Goal: Task Accomplishment & Management: Use online tool/utility

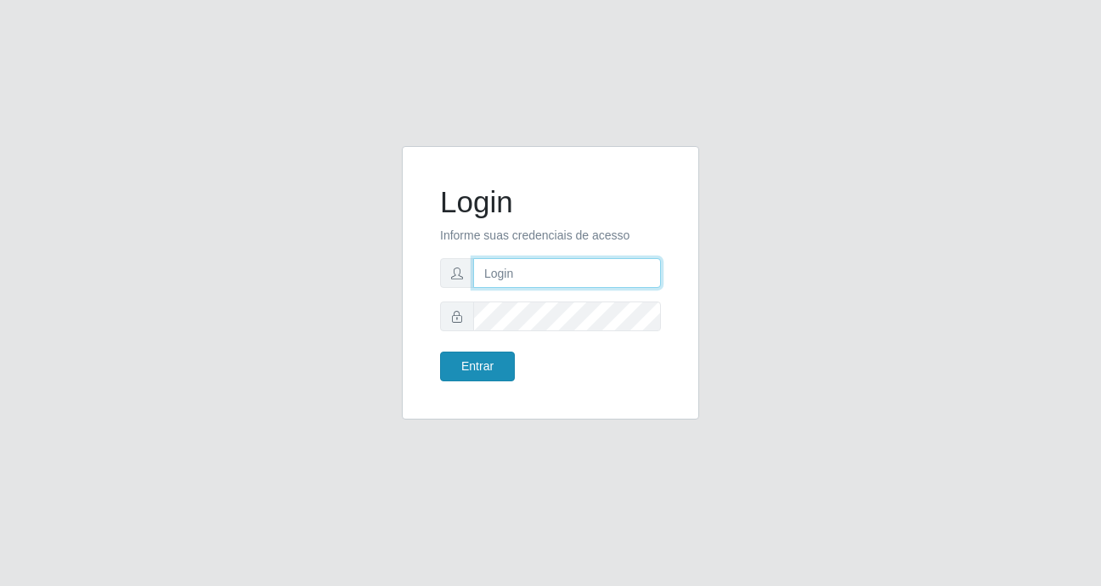
type input "heloisa@bessa"
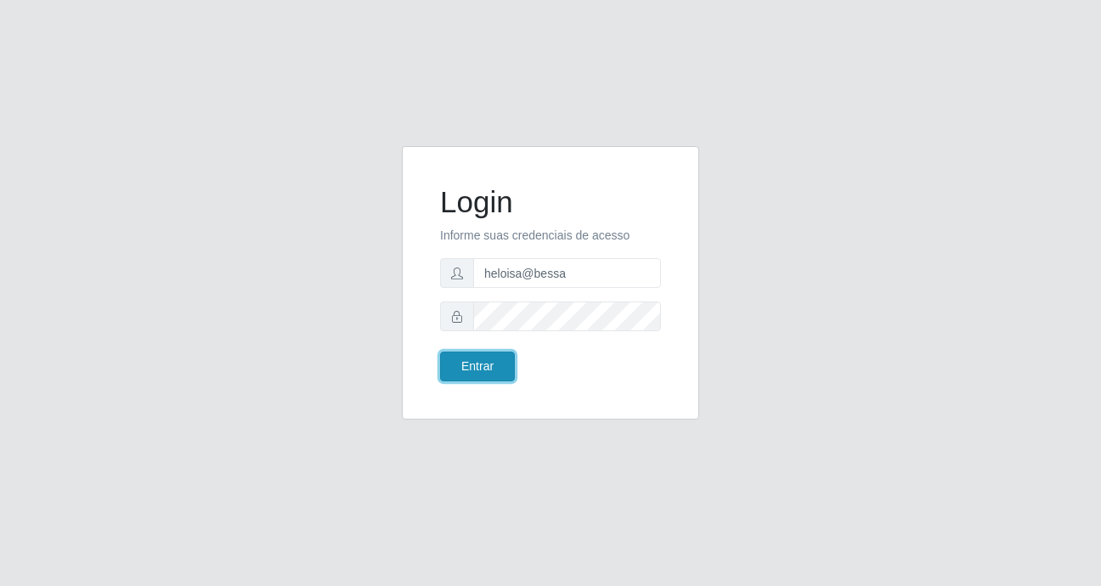
click at [495, 358] on button "Entrar" at bounding box center [477, 367] width 75 height 30
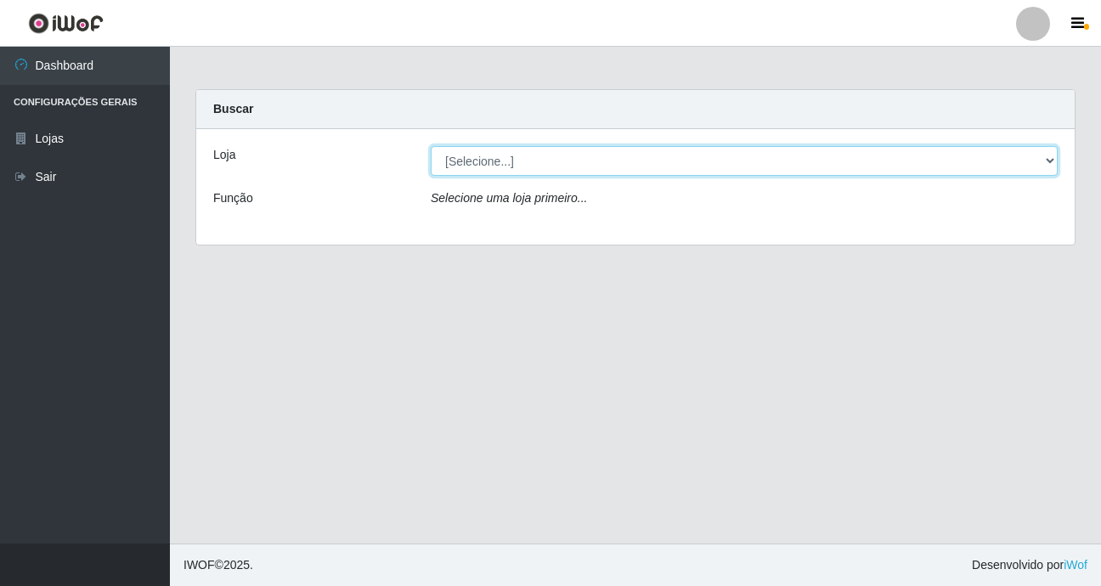
click at [549, 156] on select "[Selecione...] Bemais Supermercados - B9 Bessa" at bounding box center [744, 161] width 627 height 30
select select "410"
click at [431, 146] on select "[Selecione...] Bemais Supermercados - B9 Bessa" at bounding box center [744, 161] width 627 height 30
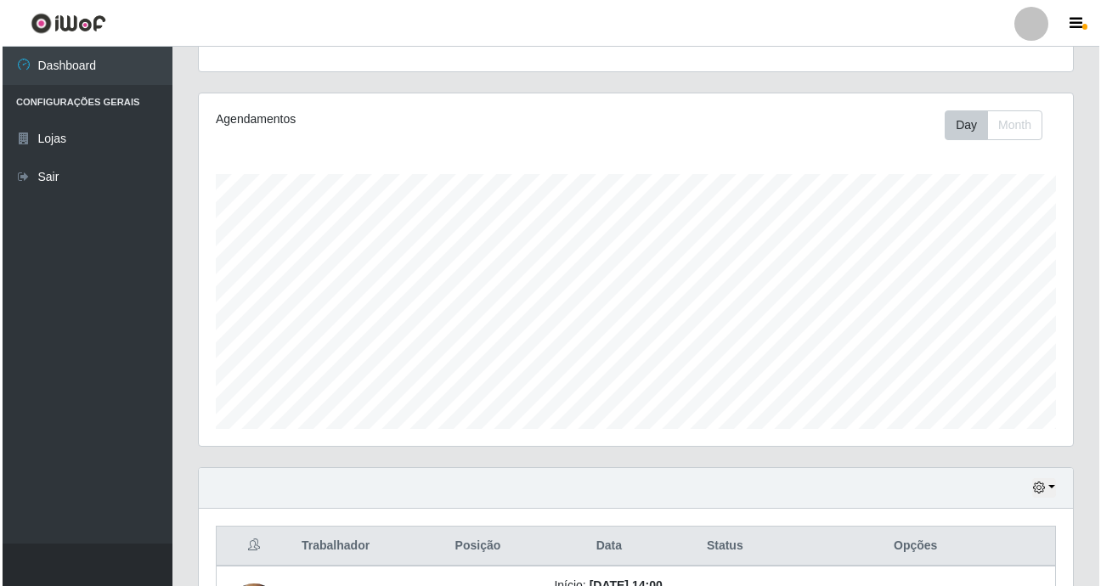
scroll to position [346, 0]
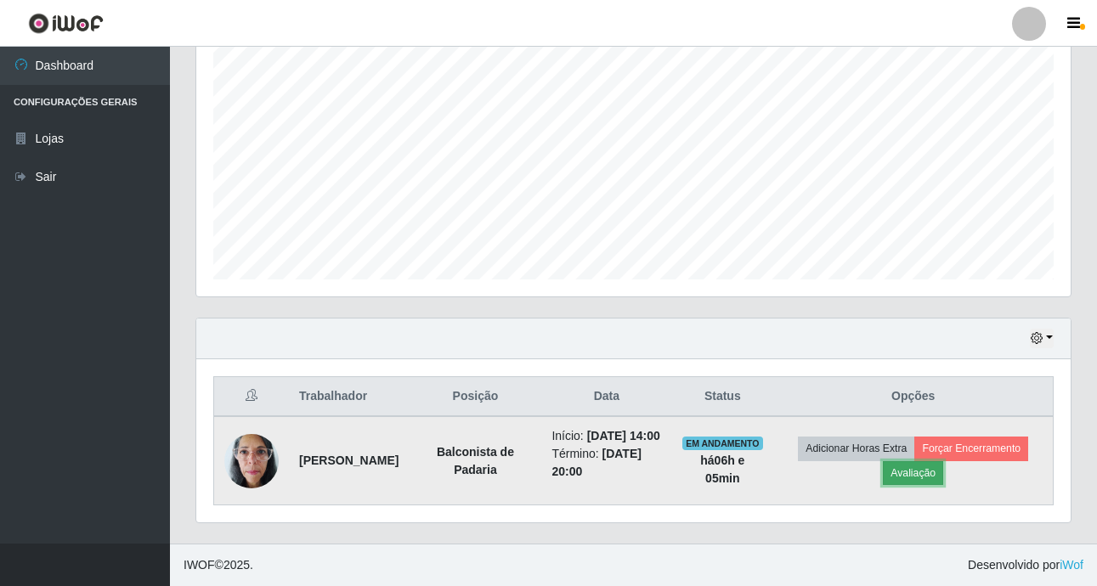
click at [906, 466] on button "Avaliação" at bounding box center [912, 473] width 60 height 24
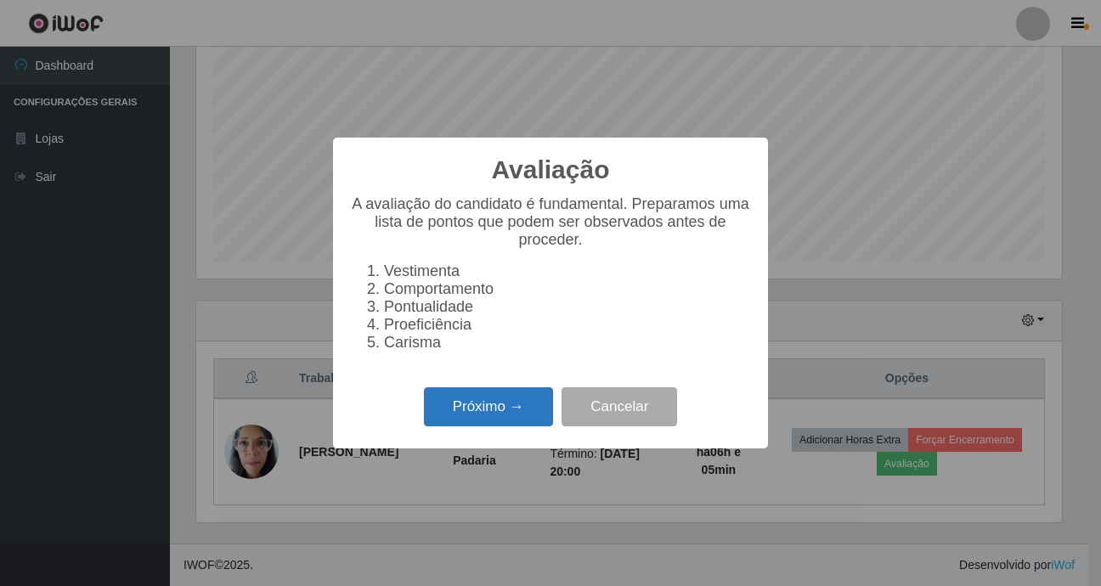
click at [506, 413] on button "Próximo →" at bounding box center [488, 407] width 129 height 40
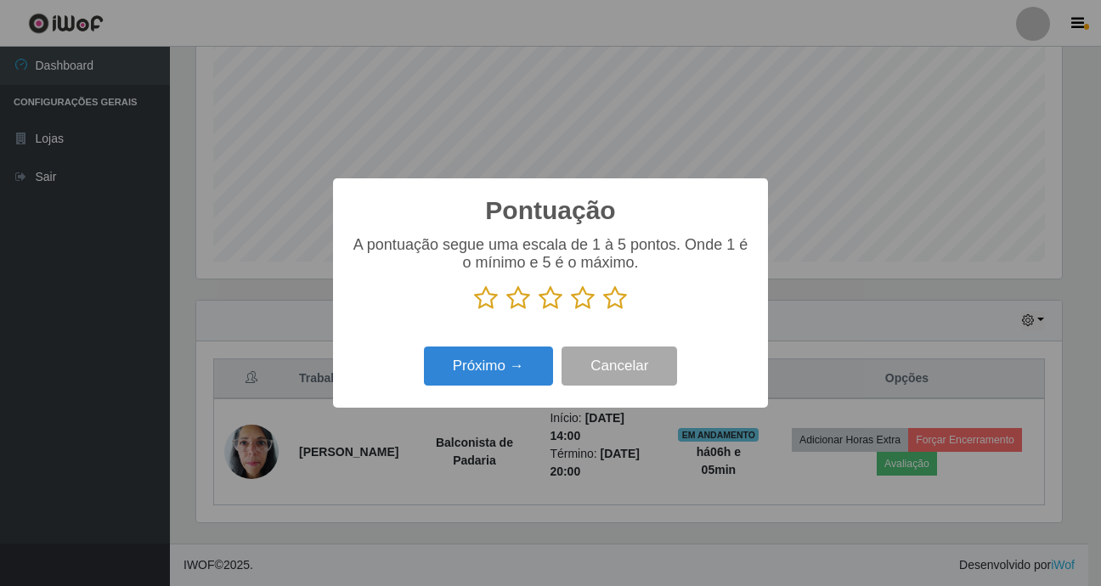
scroll to position [849001, 848488]
click at [612, 294] on icon at bounding box center [615, 297] width 24 height 25
click at [603, 311] on input "radio" at bounding box center [603, 311] width 0 height 0
click at [488, 365] on button "Próximo →" at bounding box center [488, 367] width 129 height 40
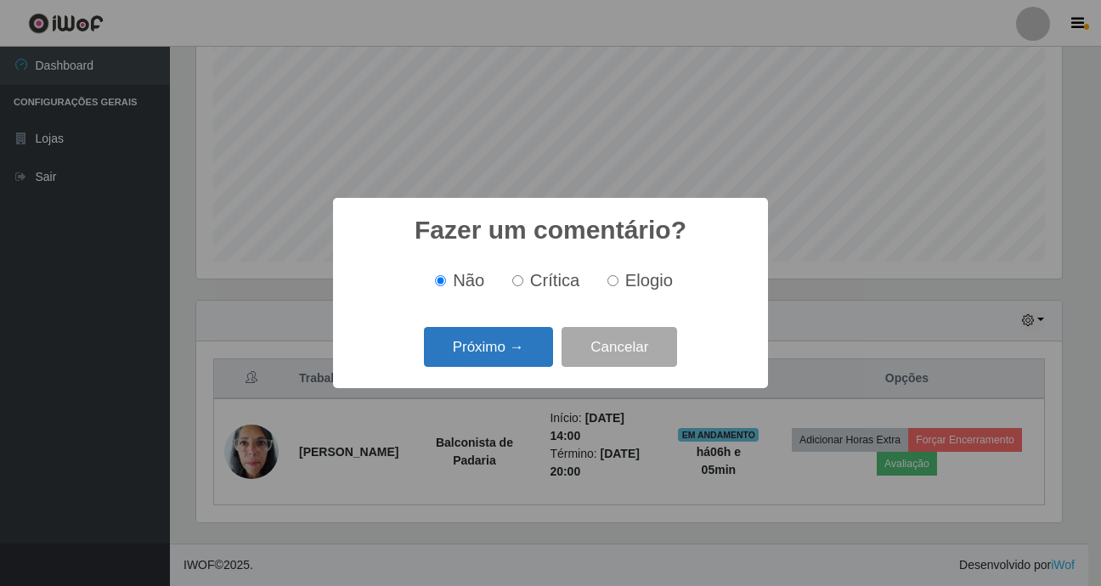
click at [467, 354] on button "Próximo →" at bounding box center [488, 347] width 129 height 40
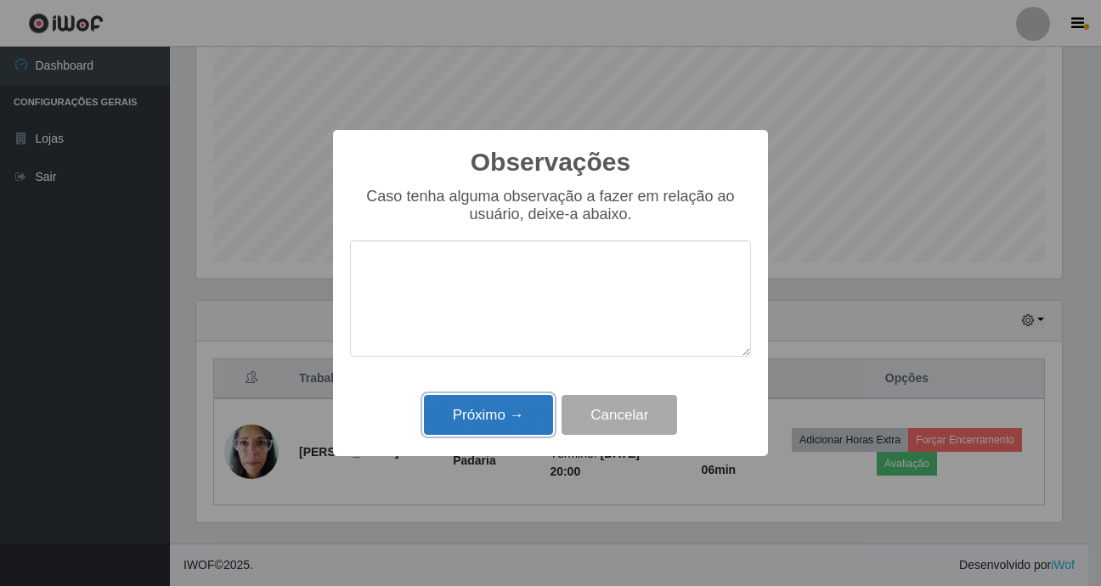
click at [479, 407] on button "Próximo →" at bounding box center [488, 415] width 129 height 40
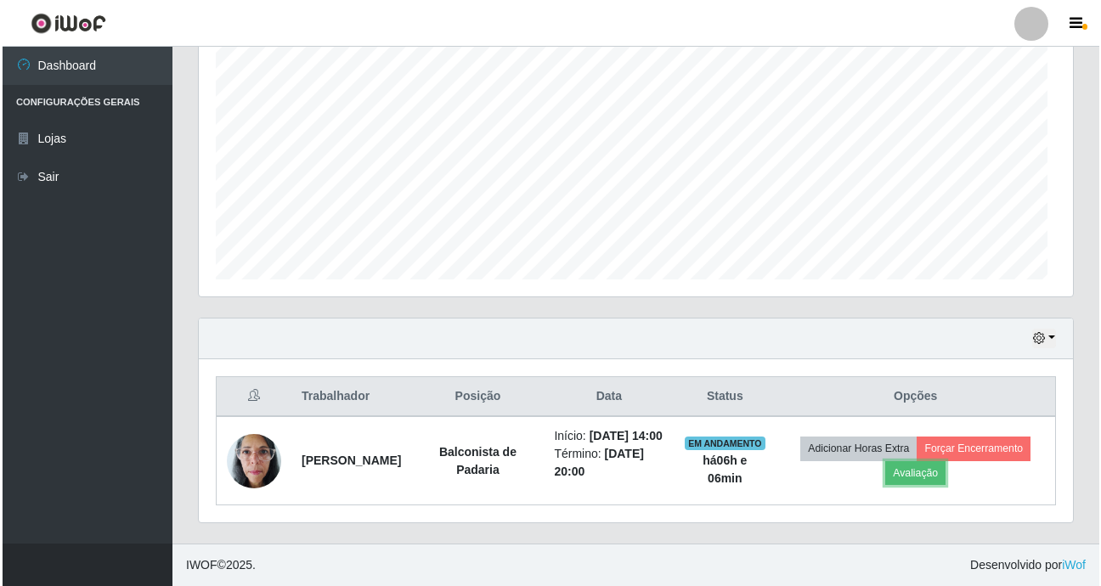
scroll to position [352, 874]
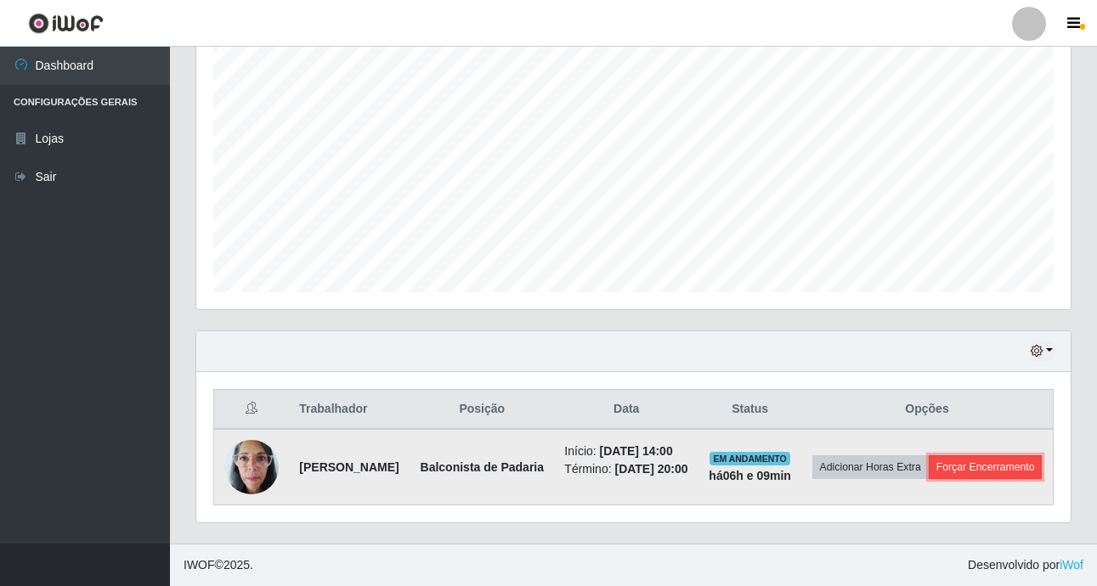
click at [928, 460] on button "Forçar Encerramento" at bounding box center [985, 467] width 114 height 24
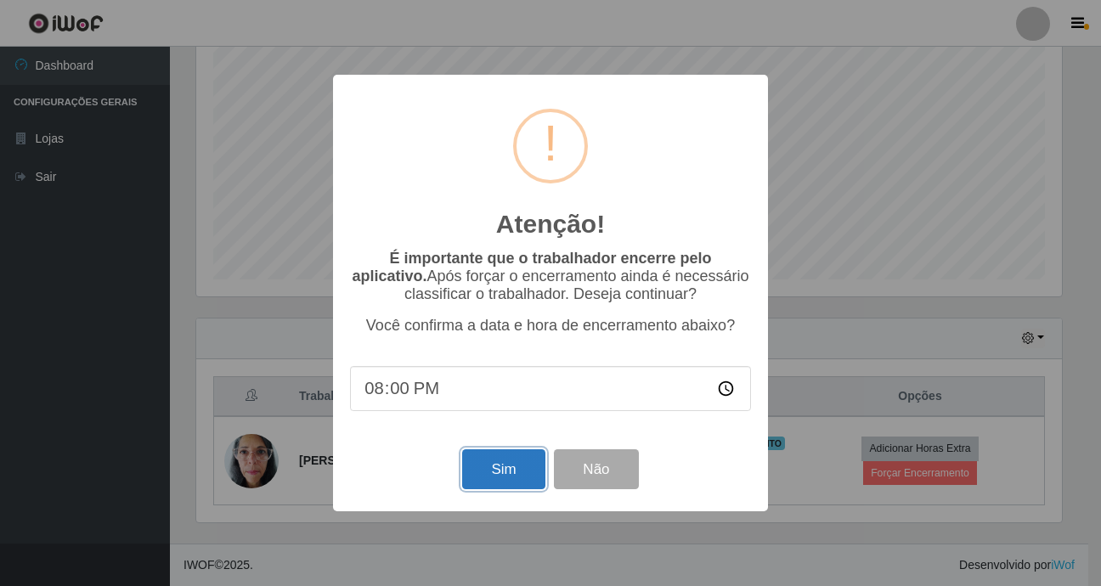
click at [527, 488] on button "Sim" at bounding box center [503, 469] width 82 height 40
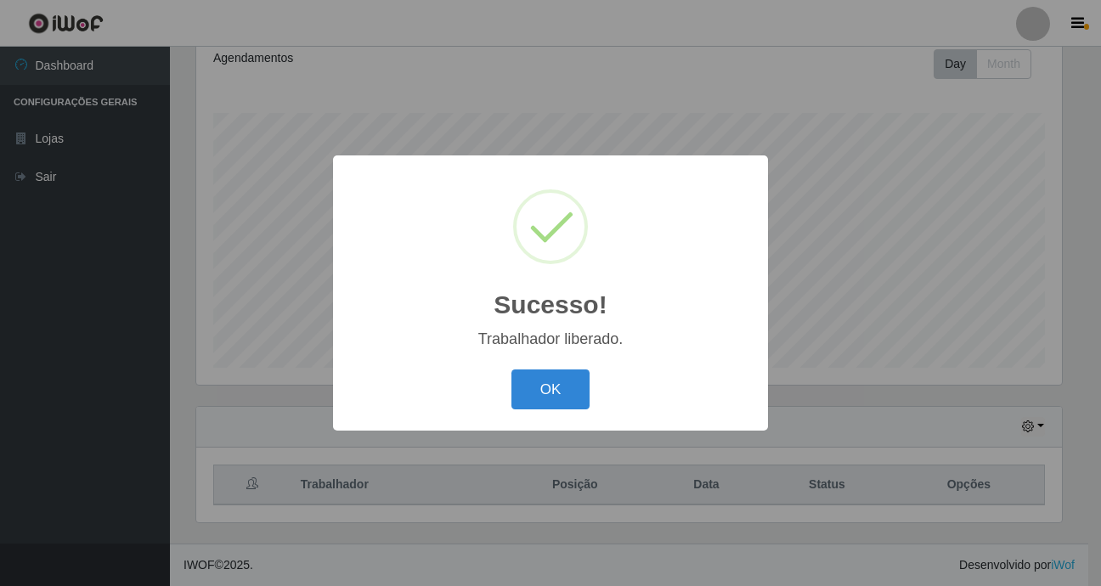
click at [511, 369] on button "OK" at bounding box center [550, 389] width 79 height 40
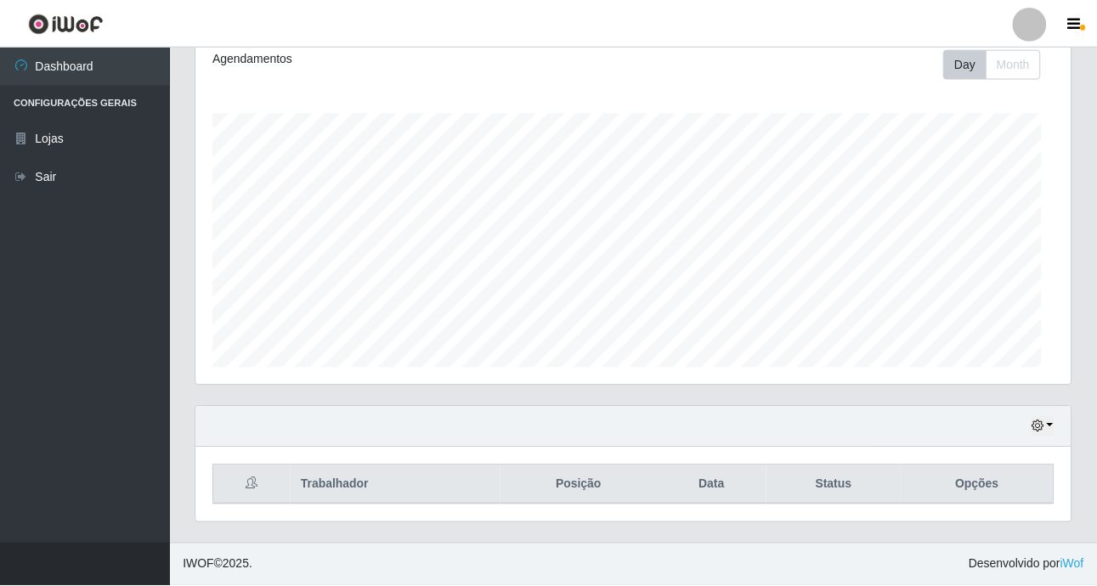
scroll to position [352, 874]
